Goal: Navigation & Orientation: Find specific page/section

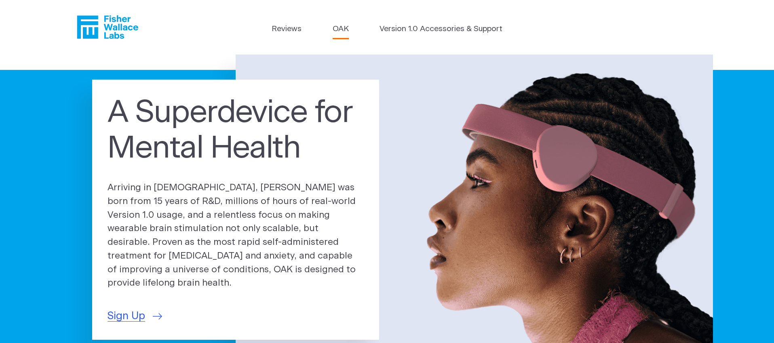
click at [346, 26] on link "OAK" at bounding box center [341, 29] width 16 height 12
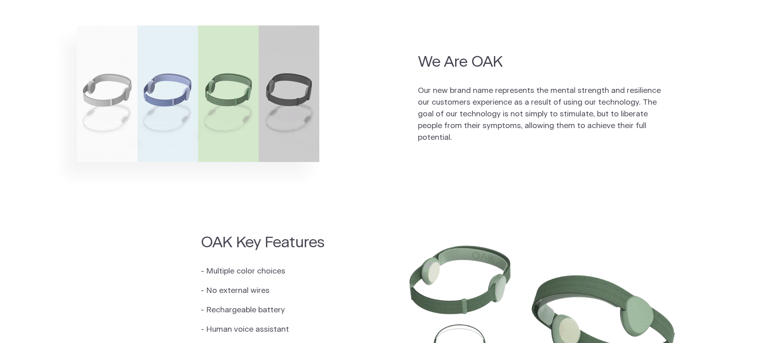
scroll to position [583, 0]
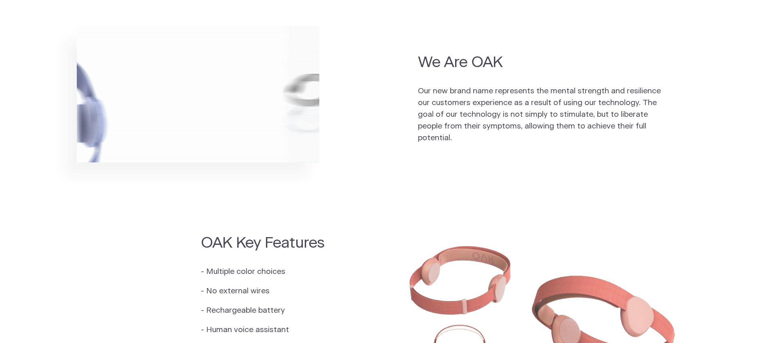
click at [314, 85] on img at bounding box center [198, 94] width 243 height 137
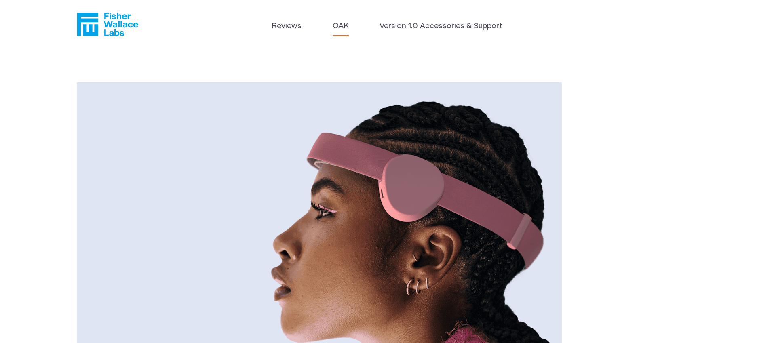
scroll to position [0, 0]
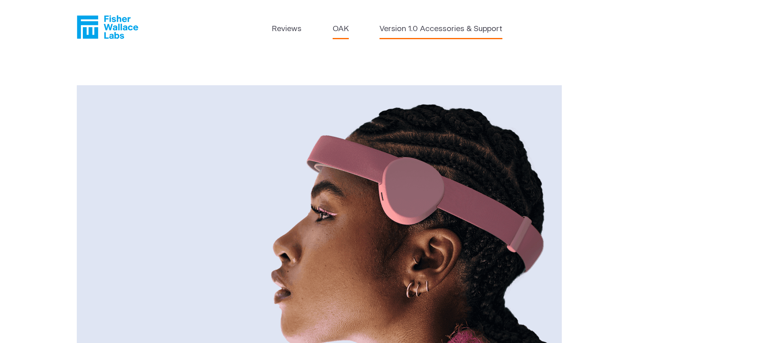
click at [421, 27] on link "Version 1.0 Accessories & Support" at bounding box center [441, 29] width 123 height 12
